Goal: Register for event/course

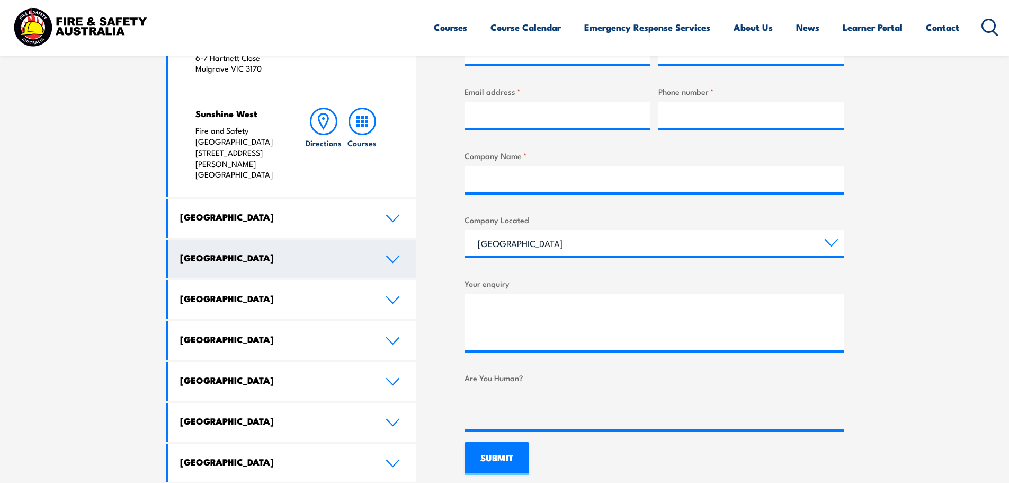
scroll to position [424, 0]
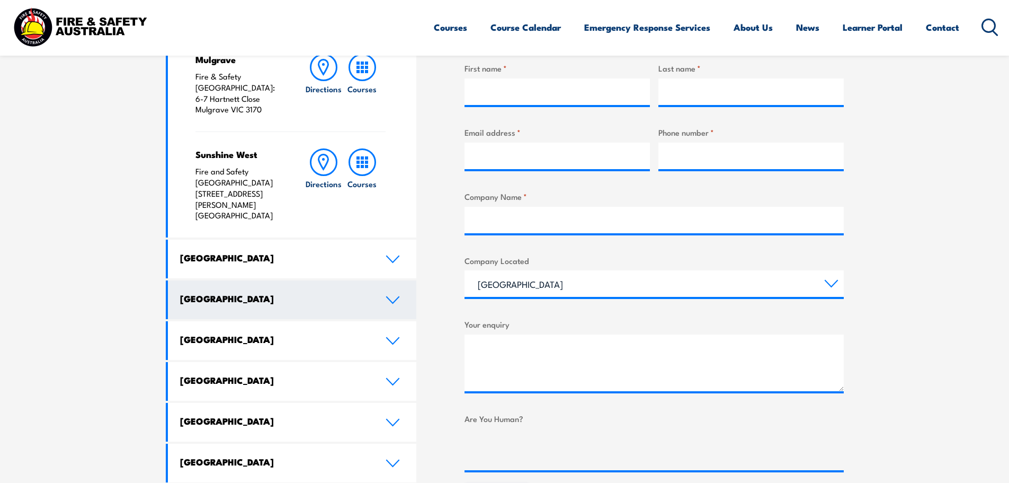
click at [228, 292] on h4 "[GEOGRAPHIC_DATA]" at bounding box center [275, 298] width 190 height 12
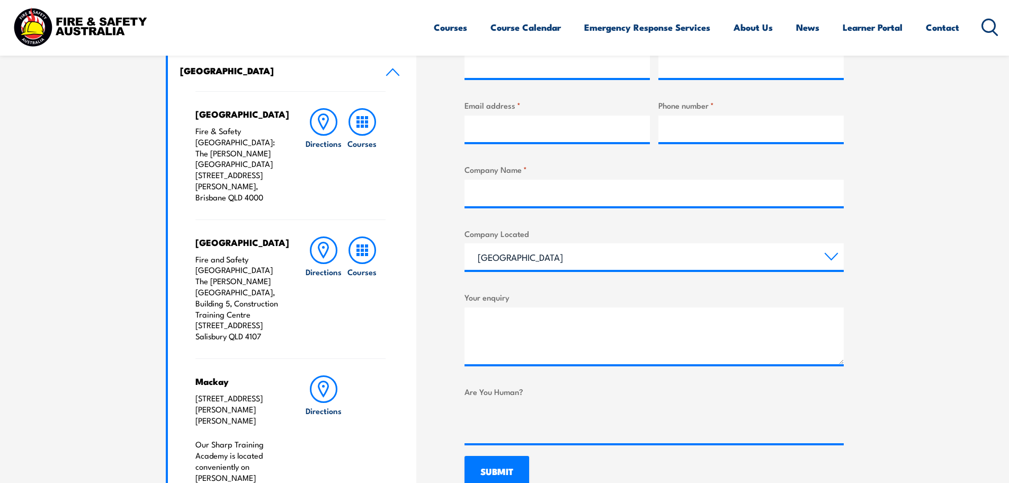
scroll to position [477, 0]
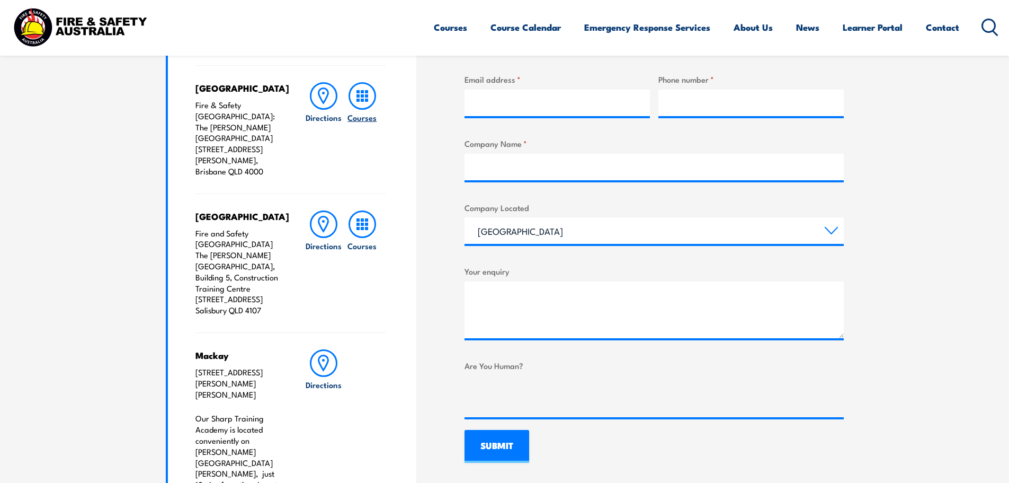
click at [360, 96] on icon at bounding box center [363, 96] width 28 height 28
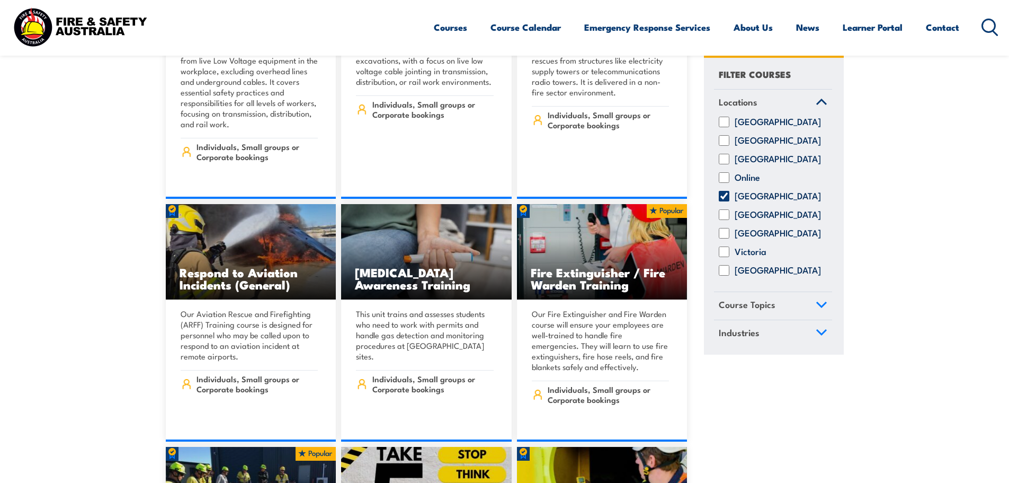
scroll to position [3390, 0]
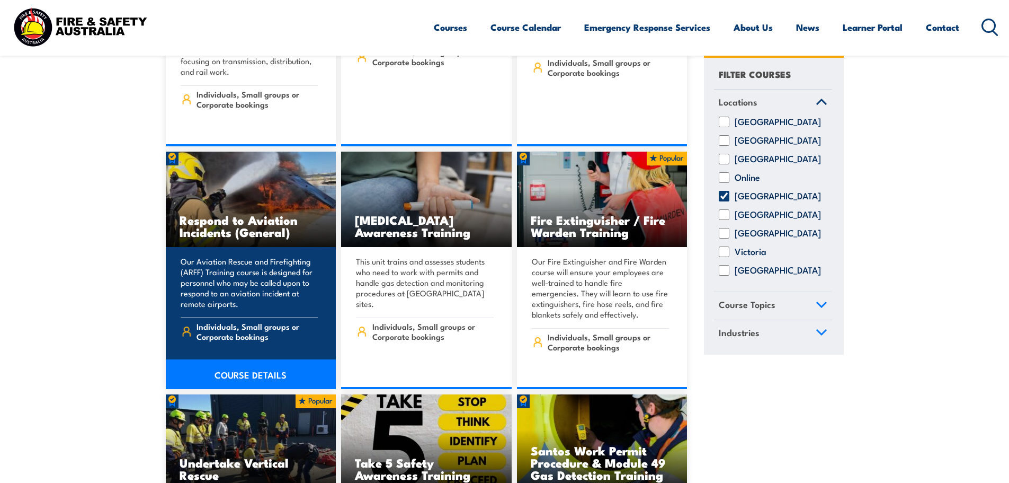
click at [241, 359] on link "COURSE DETAILS" at bounding box center [251, 374] width 171 height 30
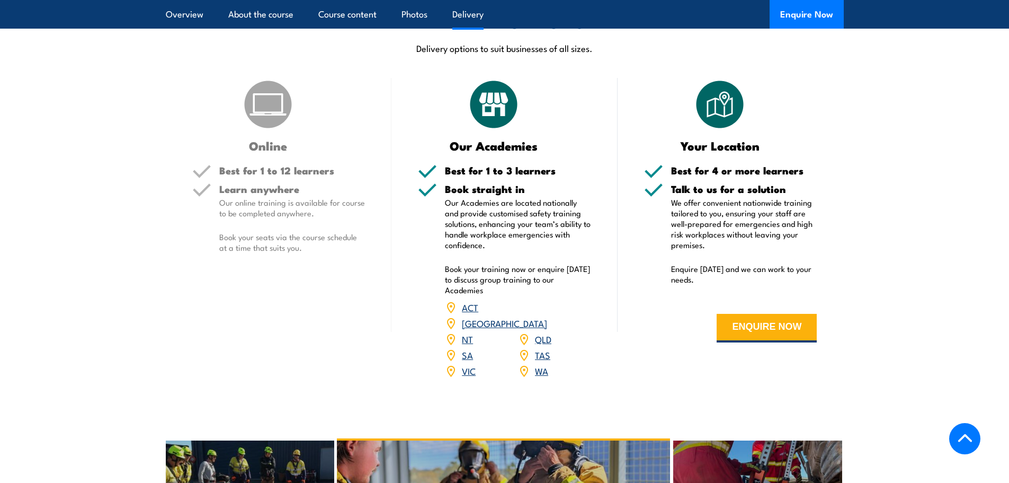
scroll to position [1377, 0]
